Goal: Information Seeking & Learning: Learn about a topic

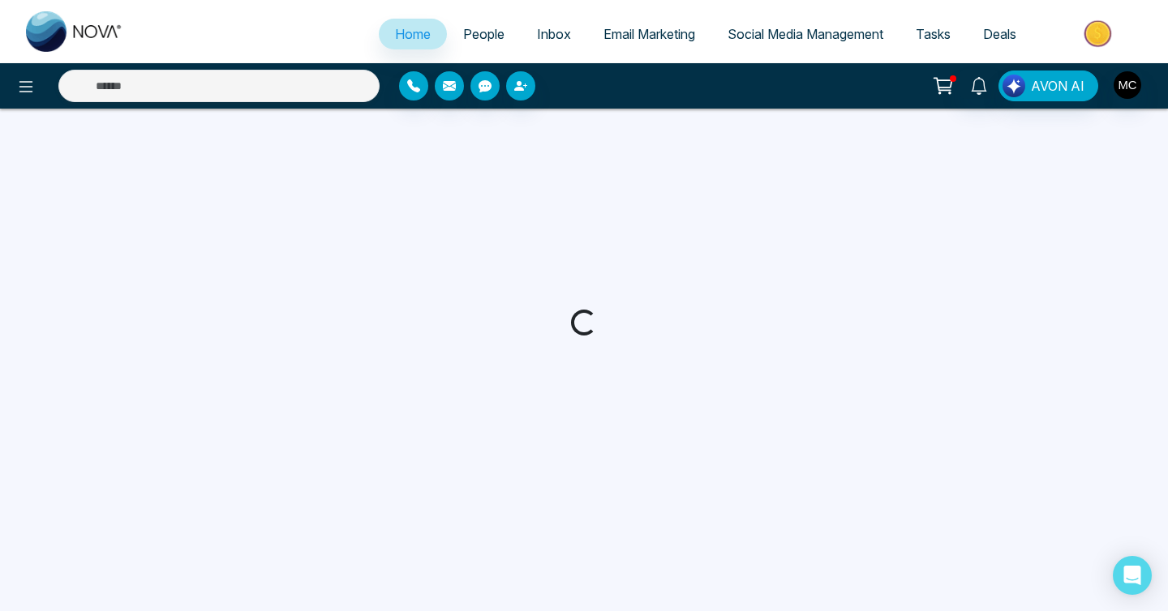
select select "*"
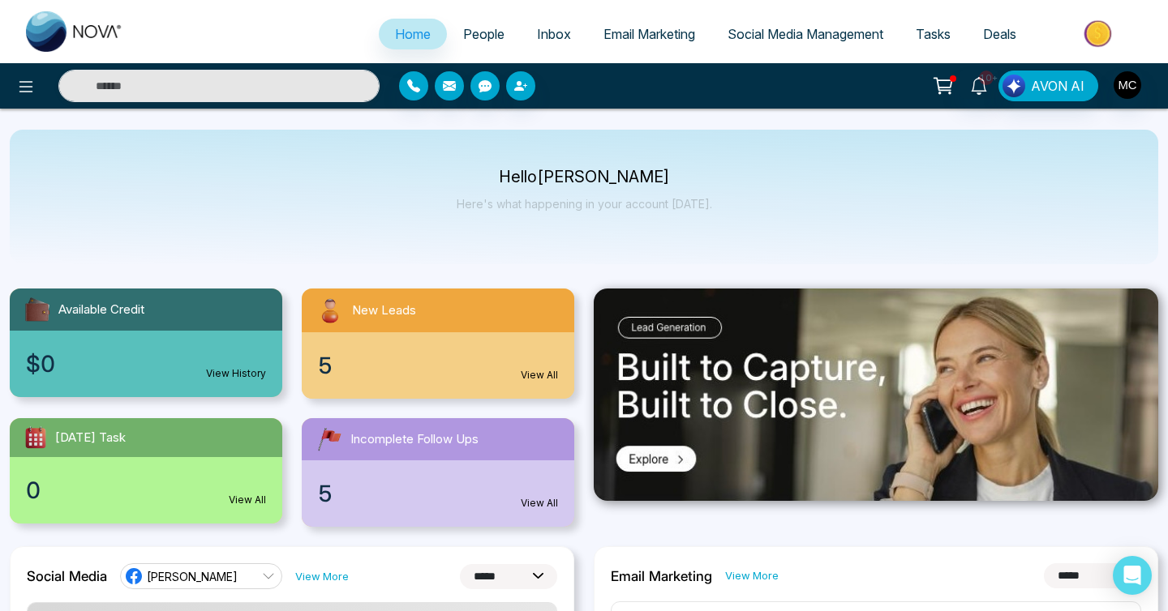
click at [483, 38] on span "People" at bounding box center [483, 34] width 41 height 16
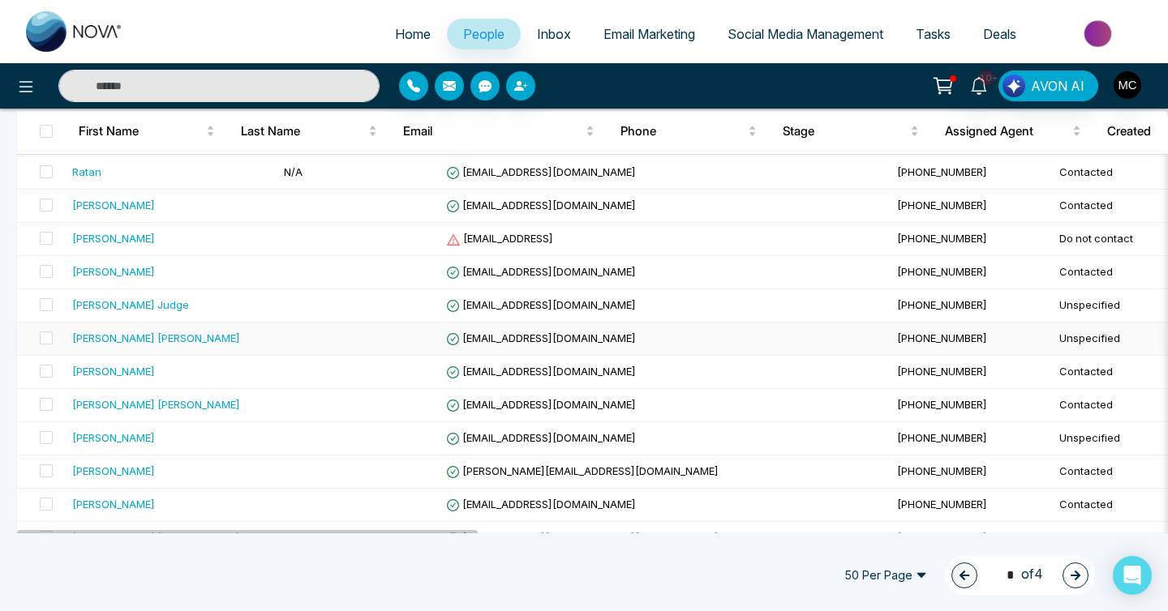
scroll to position [1076, 0]
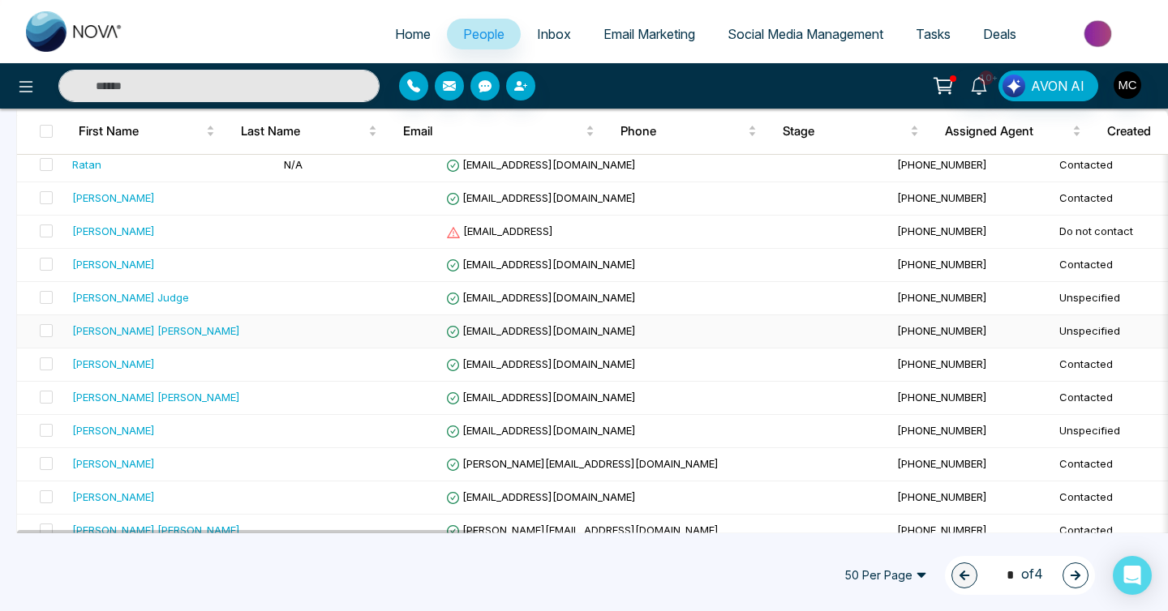
click at [440, 339] on td "[EMAIL_ADDRESS][DOMAIN_NAME]" at bounding box center [665, 331] width 451 height 33
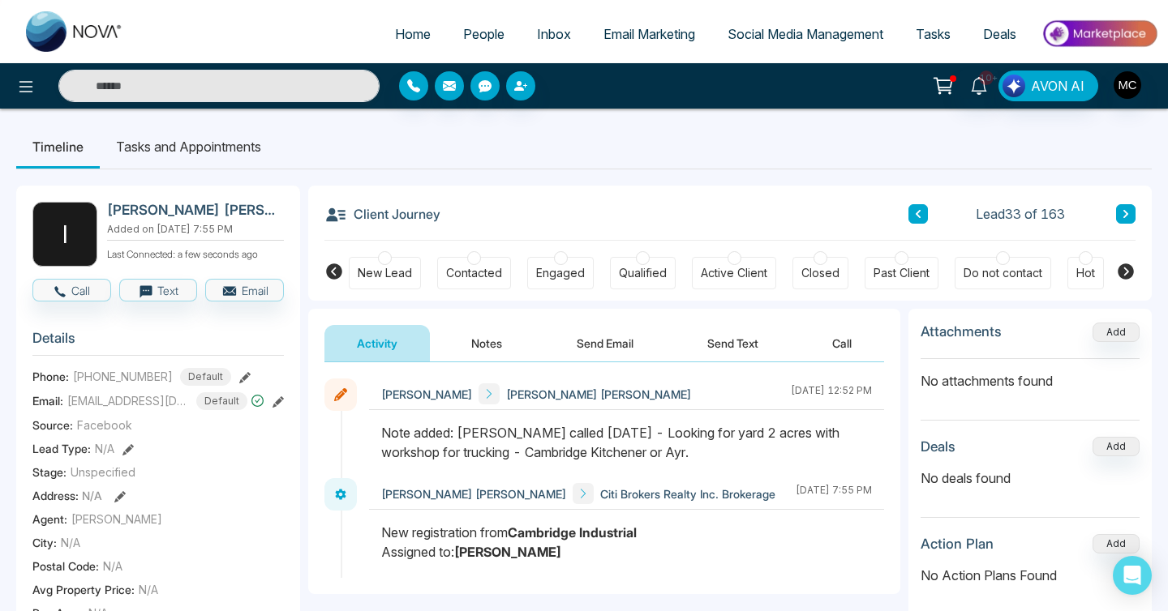
click at [1118, 208] on button at bounding box center [1125, 213] width 19 height 19
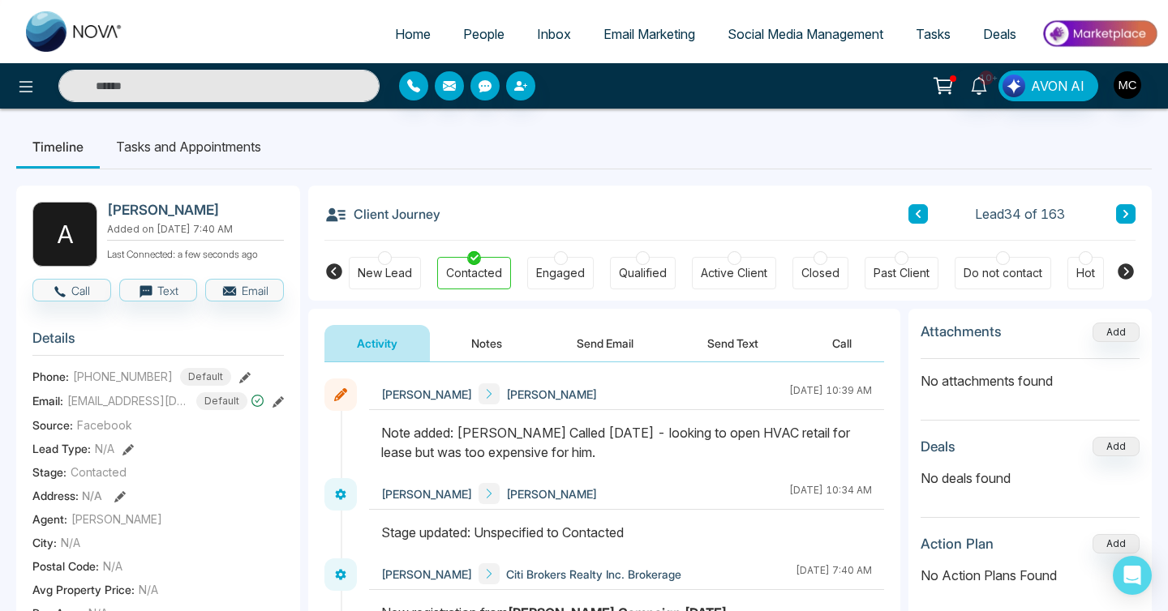
click at [1126, 209] on icon at bounding box center [1126, 214] width 8 height 10
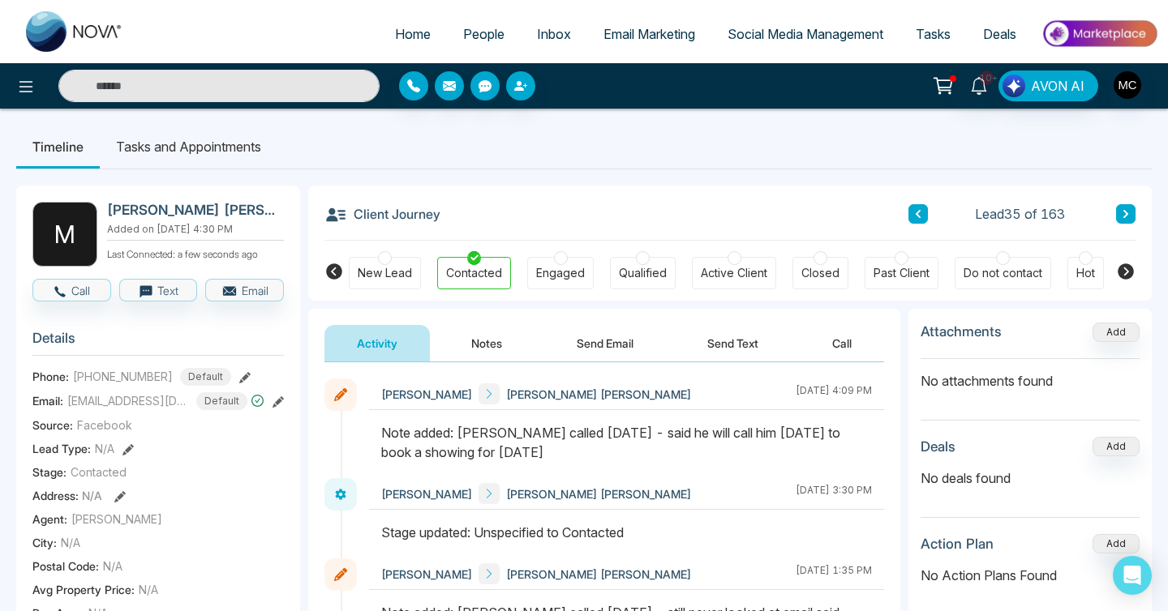
click at [1126, 210] on icon at bounding box center [1126, 214] width 8 height 10
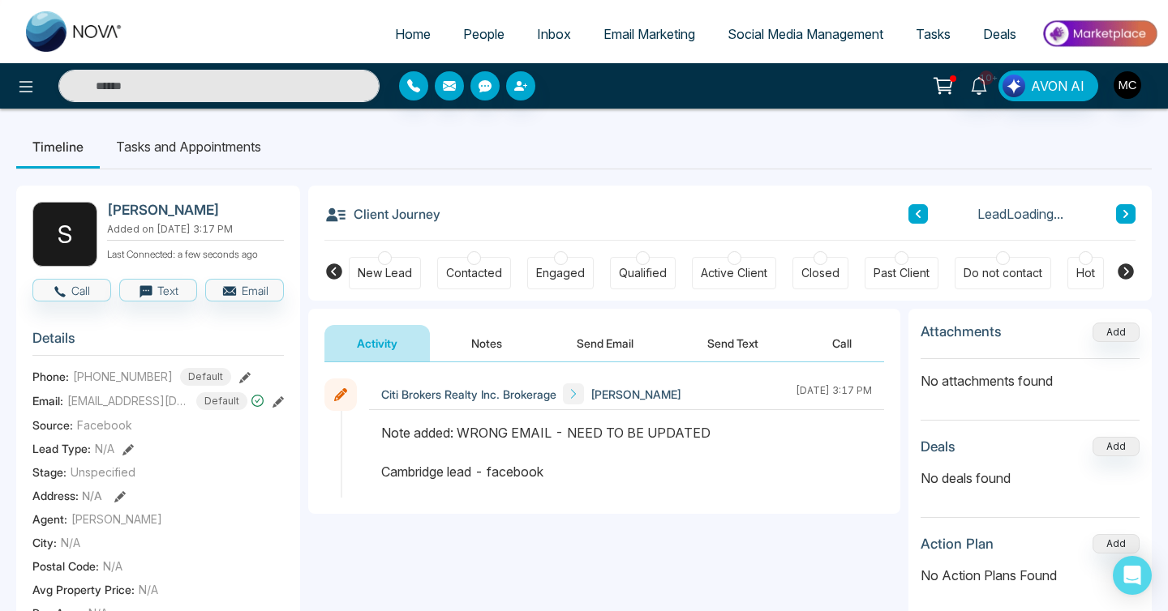
click at [1126, 210] on icon at bounding box center [1126, 214] width 8 height 10
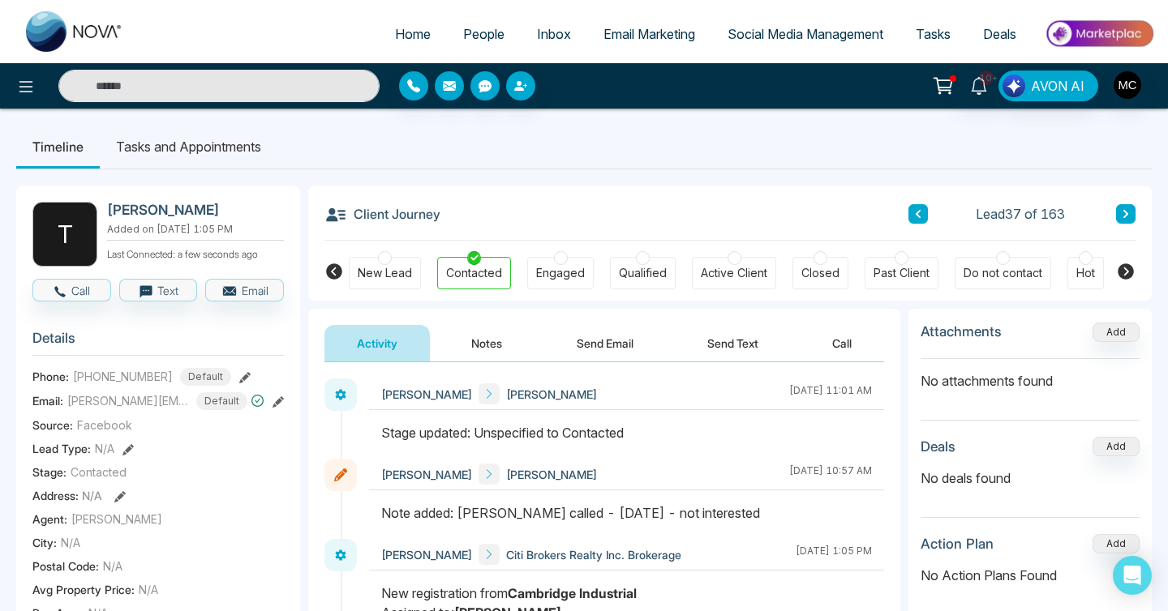
click at [1126, 209] on icon at bounding box center [1126, 214] width 8 height 10
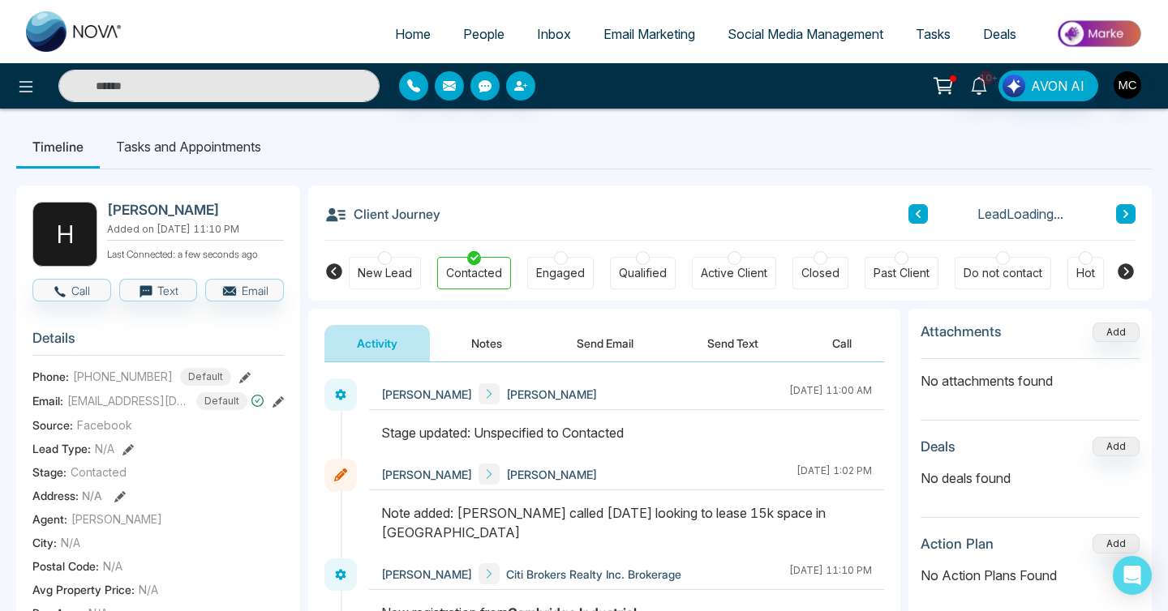
click at [1126, 209] on icon at bounding box center [1126, 214] width 8 height 10
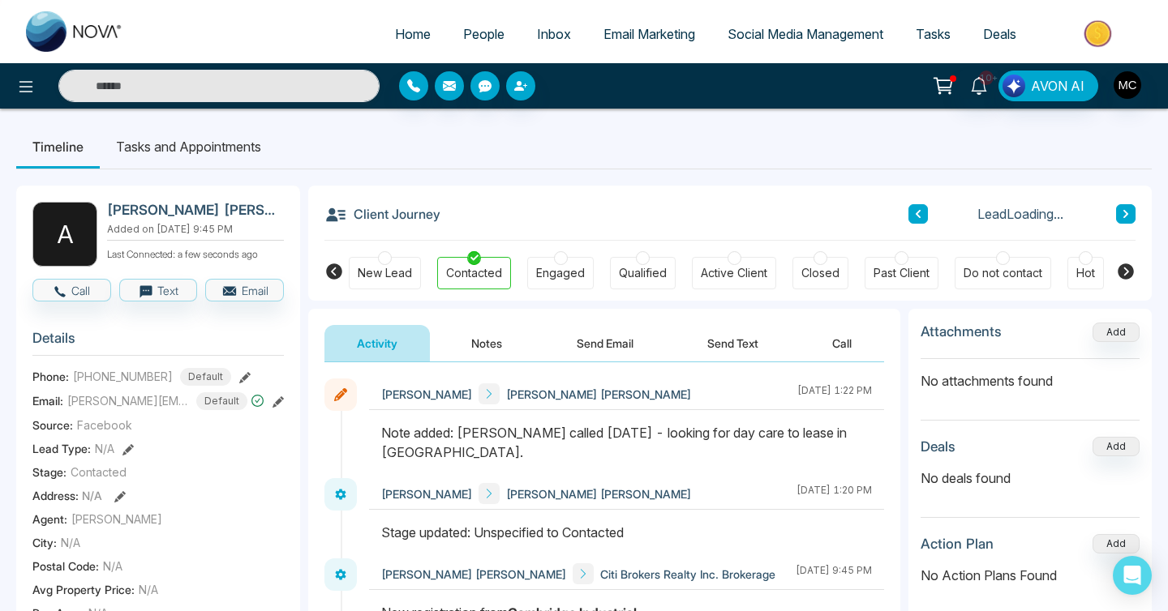
click at [1126, 211] on icon at bounding box center [1126, 214] width 8 height 10
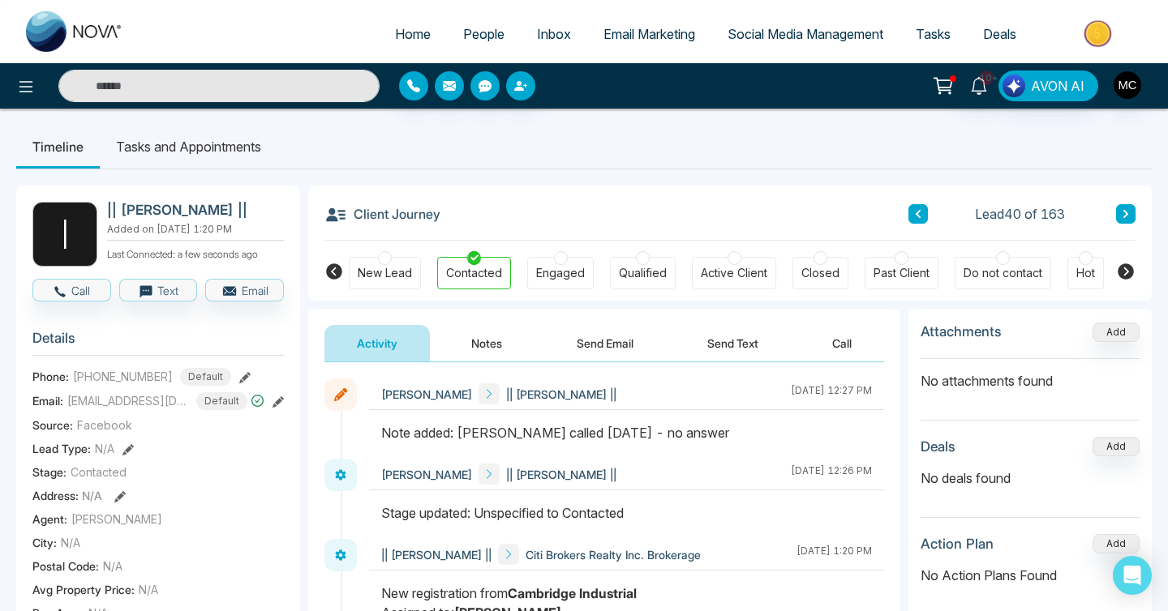
click at [1116, 212] on button at bounding box center [1125, 213] width 19 height 19
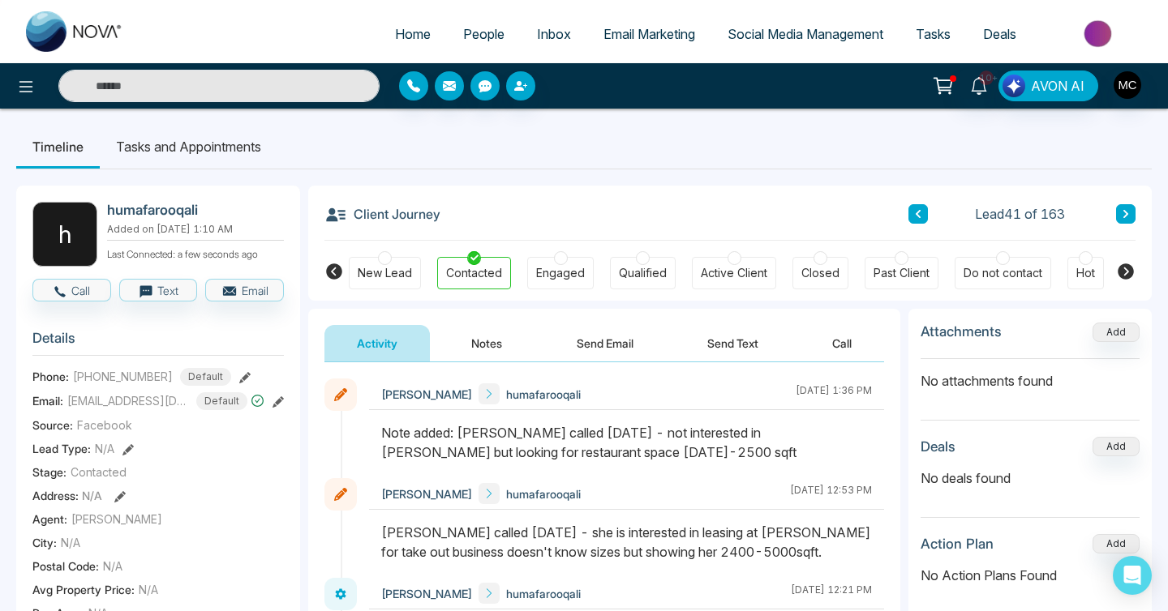
click at [1127, 210] on icon at bounding box center [1126, 214] width 8 height 10
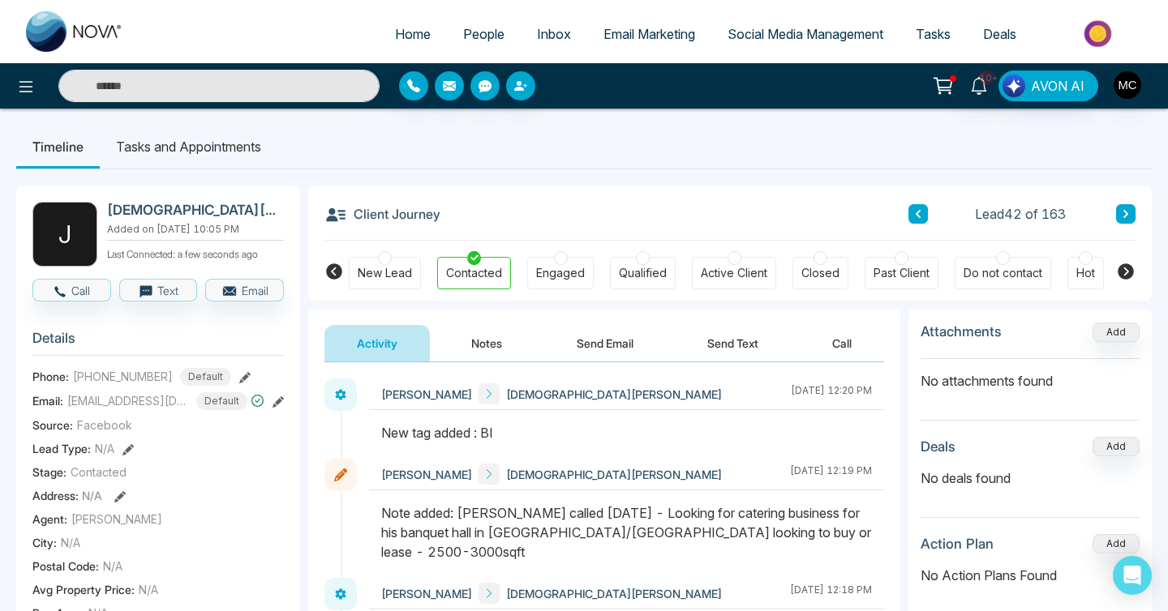
click at [1126, 217] on icon at bounding box center [1126, 214] width 8 height 10
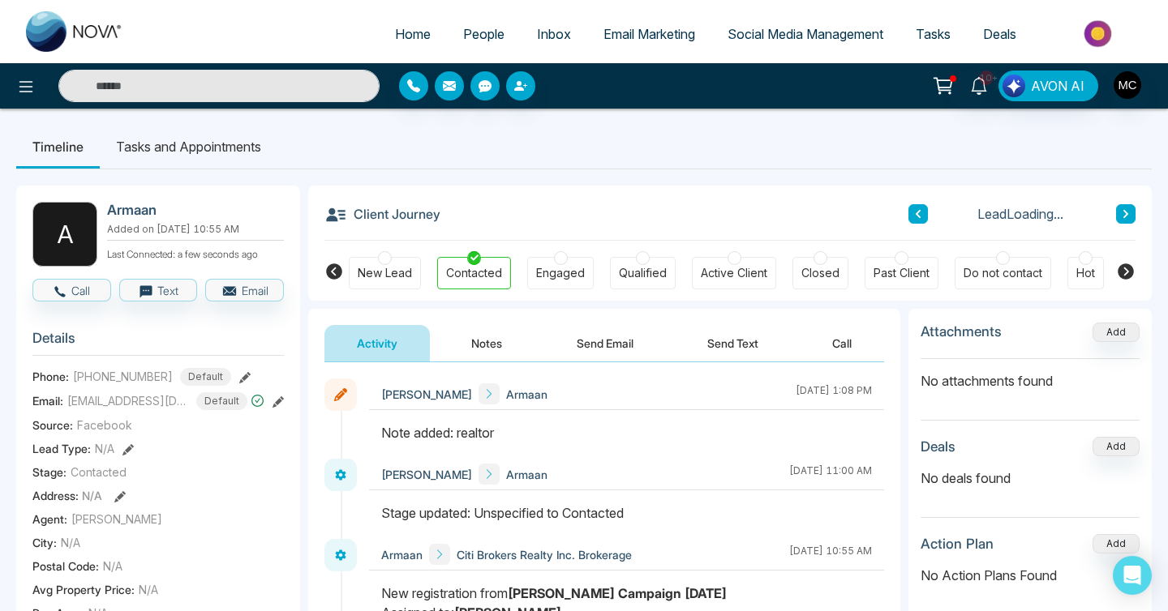
click at [1126, 217] on icon at bounding box center [1126, 214] width 8 height 10
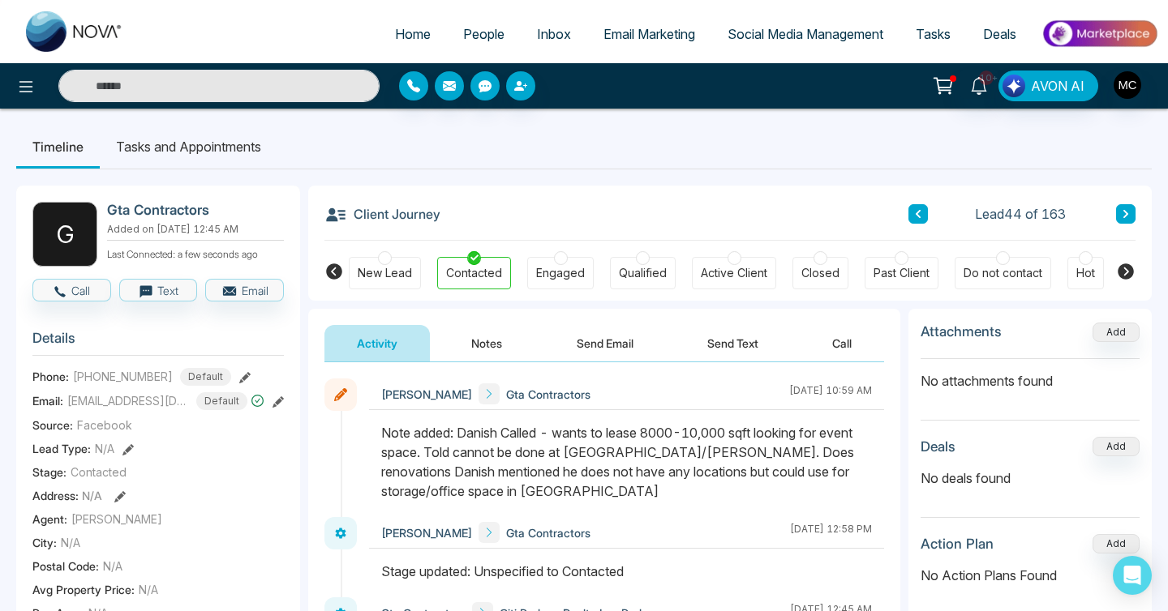
click at [1126, 217] on icon at bounding box center [1126, 214] width 8 height 10
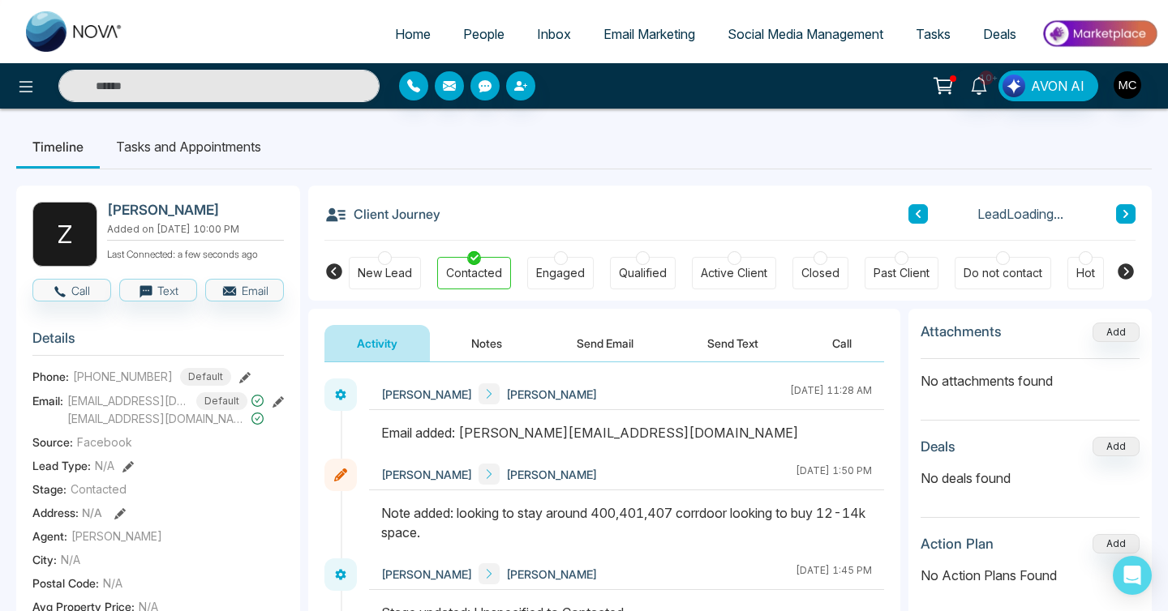
click at [921, 213] on icon at bounding box center [918, 214] width 8 height 10
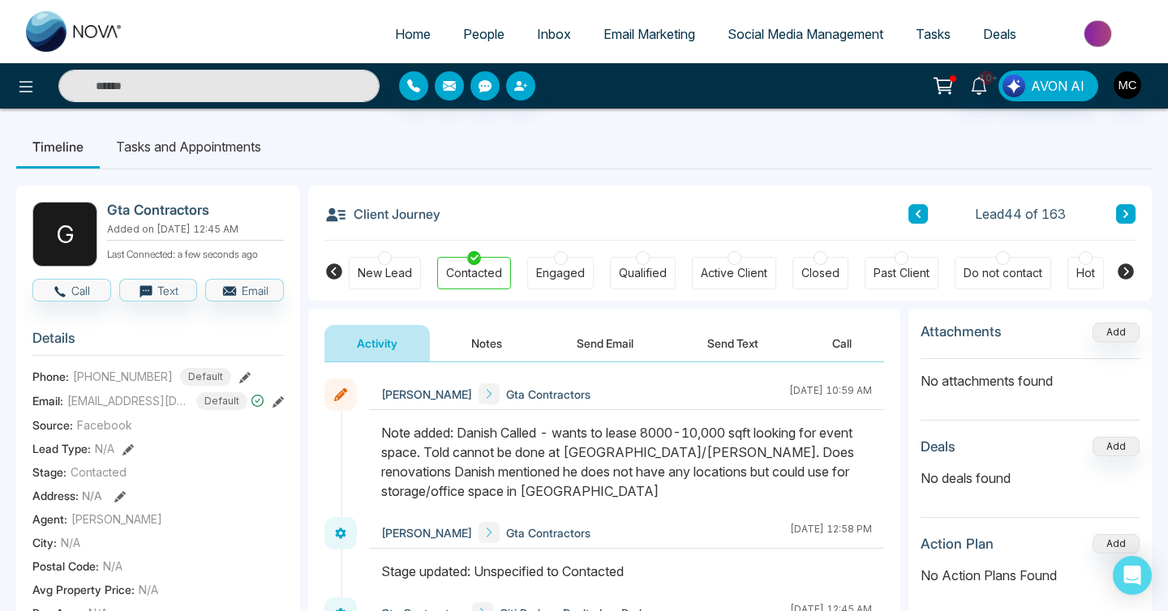
click at [1132, 215] on button at bounding box center [1125, 213] width 19 height 19
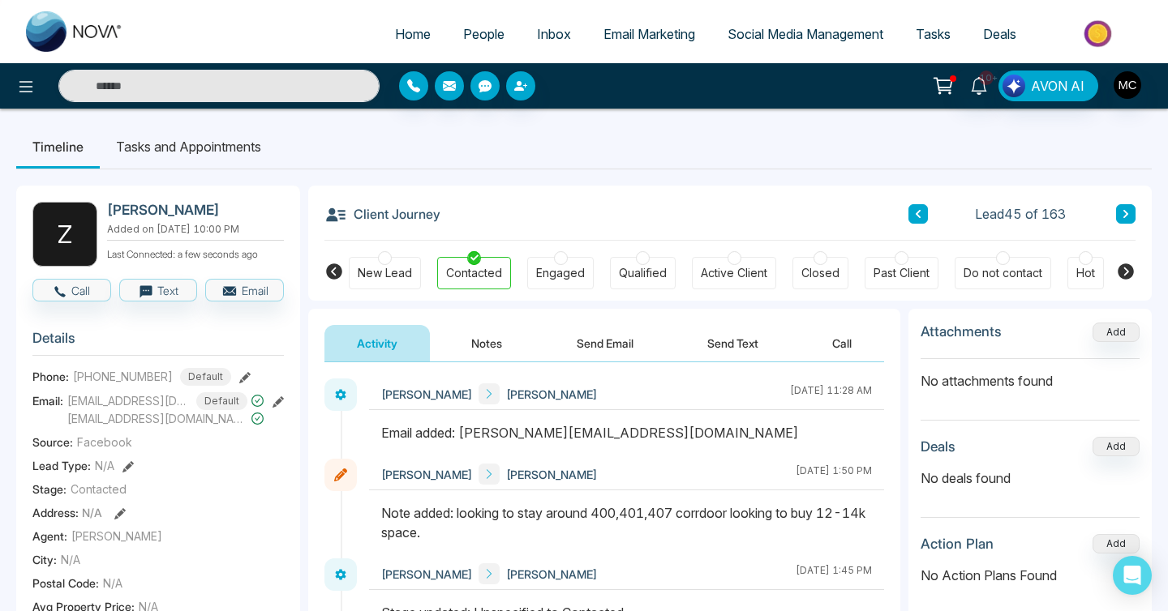
drag, startPoint x: 462, startPoint y: 434, endPoint x: 742, endPoint y: 442, distance: 279.9
click at [742, 442] on div "Email added: [PERSON_NAME][EMAIL_ADDRESS][DOMAIN_NAME]" at bounding box center [626, 432] width 491 height 19
click at [1117, 224] on div "Client Journey Lead 45 of 163" at bounding box center [729, 213] width 811 height 55
click at [1118, 221] on button at bounding box center [1125, 213] width 19 height 19
